Goal: Entertainment & Leisure: Consume media (video, audio)

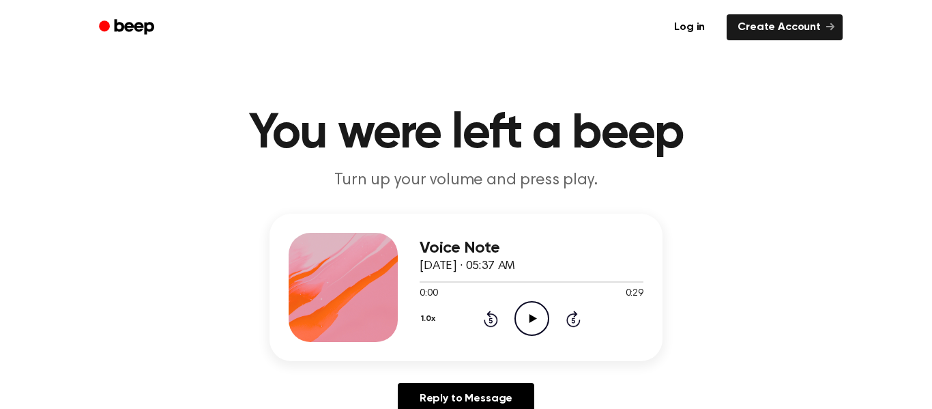
click at [549, 310] on div "1.0x Rewind 5 seconds Play Audio Skip 5 seconds" at bounding box center [532, 318] width 224 height 35
click at [523, 304] on circle at bounding box center [531, 318] width 33 height 33
click at [540, 316] on icon "Play Audio" at bounding box center [532, 318] width 35 height 35
click at [548, 319] on circle at bounding box center [531, 318] width 33 height 33
click at [547, 332] on icon "Play Audio" at bounding box center [532, 318] width 35 height 35
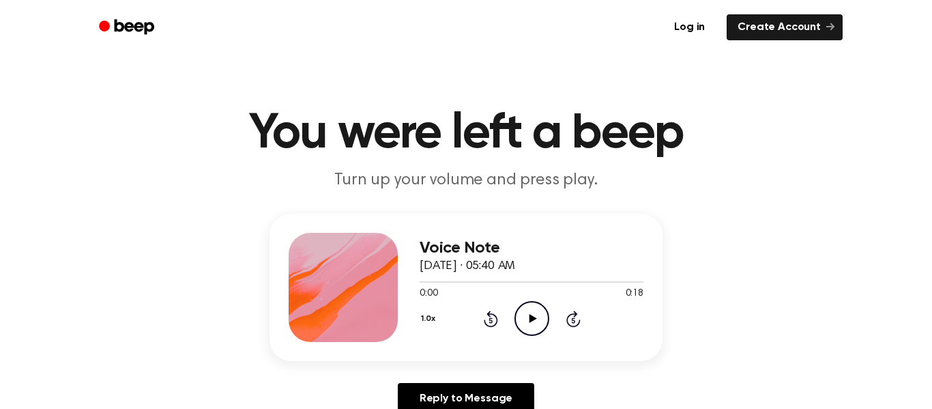
click at [538, 313] on icon "Play Audio" at bounding box center [532, 318] width 35 height 35
click at [536, 319] on icon "Play Audio" at bounding box center [532, 318] width 35 height 35
click at [551, 300] on div "0:00 0:16" at bounding box center [532, 294] width 224 height 14
click at [530, 313] on icon "Play Audio" at bounding box center [532, 318] width 35 height 35
